Goal: Find specific page/section: Find specific page/section

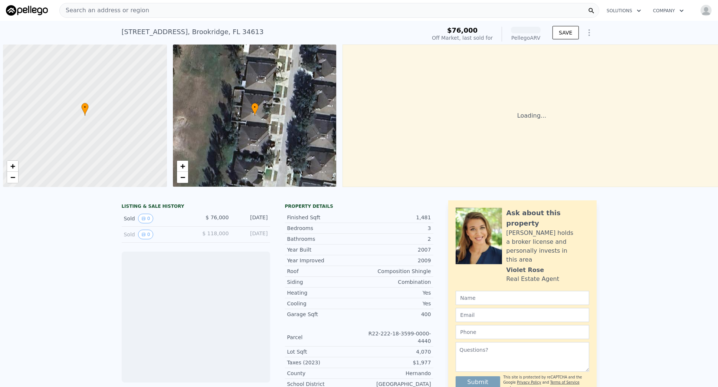
scroll to position [0, 3]
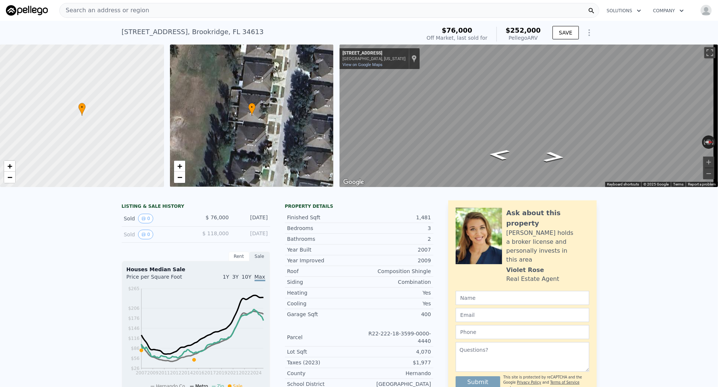
click at [138, 14] on span "Search an address or region" at bounding box center [104, 10] width 89 height 9
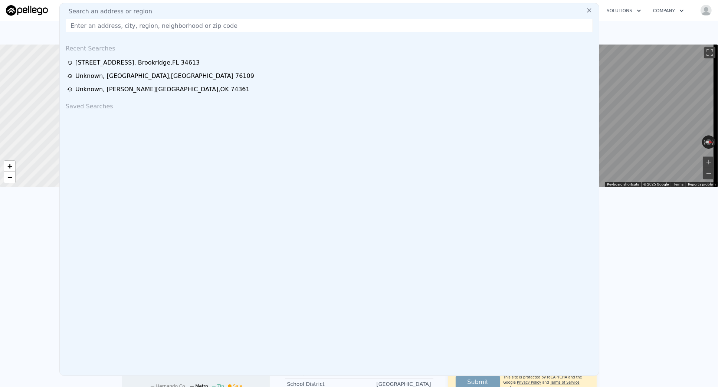
click at [132, 24] on input "text" at bounding box center [329, 25] width 527 height 13
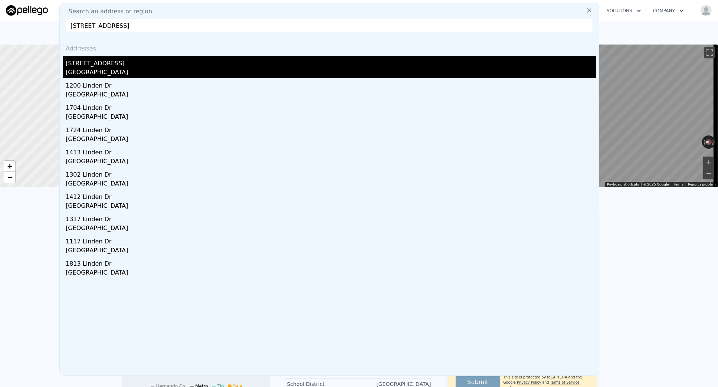
type input "1515 Linden Dr, Denton, TX 76201"
click at [109, 59] on div "1515 Linden Dr" at bounding box center [331, 62] width 530 height 12
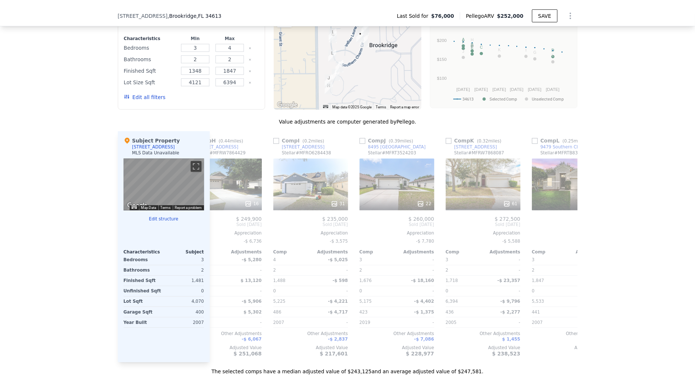
scroll to position [0, 706]
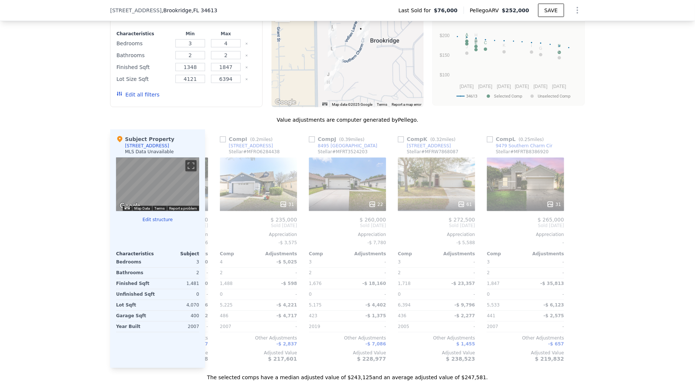
click at [76, 17] on div "[STREET_ADDRESS] Last Sold for $76,000 Pellego ARV $252,000 SAVE" at bounding box center [347, 10] width 695 height 21
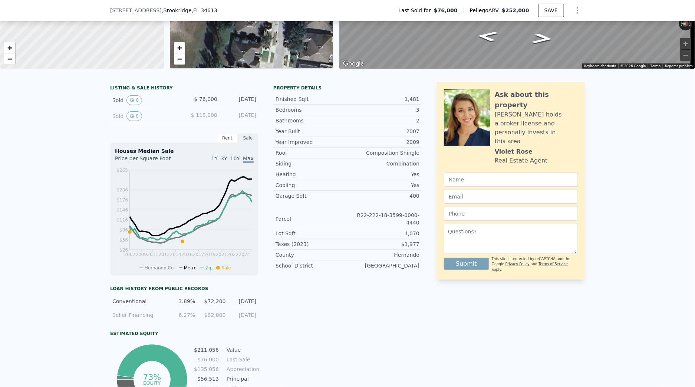
scroll to position [0, 0]
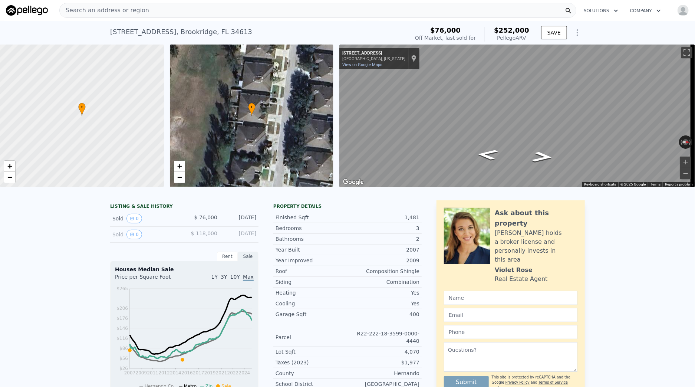
click at [168, 9] on div "Search an address or region" at bounding box center [317, 10] width 517 height 15
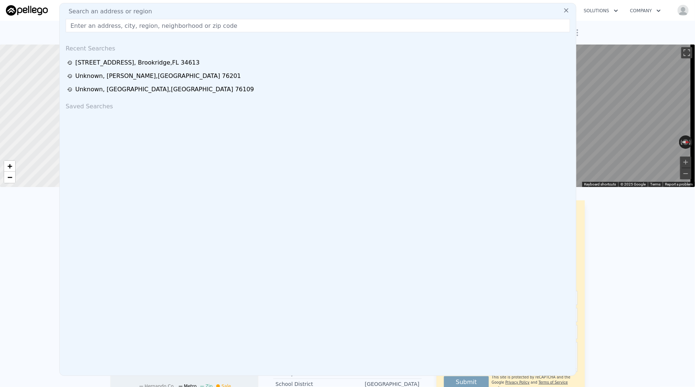
click at [135, 16] on div "Search an address or region Recent Searches [STREET_ADDRESS][GEOGRAPHIC_DATA] S…" at bounding box center [317, 189] width 517 height 373
